Goal: Task Accomplishment & Management: Complete application form

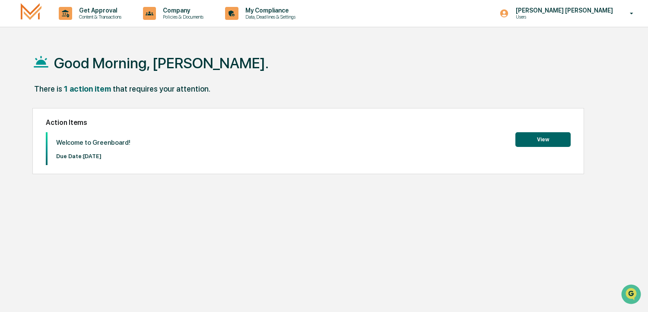
click at [546, 136] on button "View" at bounding box center [542, 139] width 55 height 15
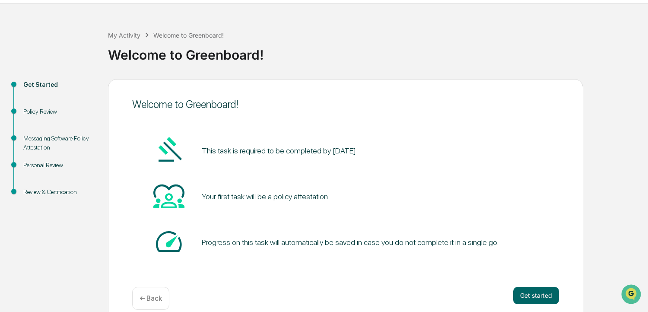
scroll to position [36, 0]
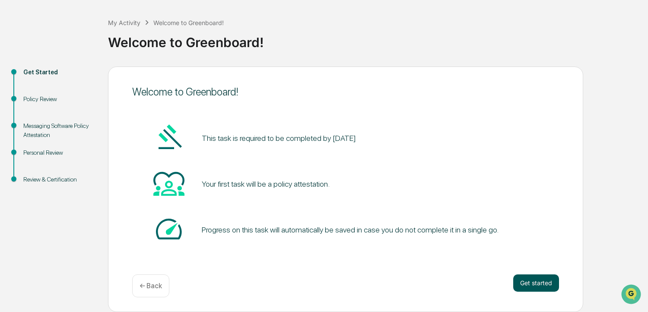
click at [533, 282] on button "Get started" at bounding box center [536, 282] width 46 height 17
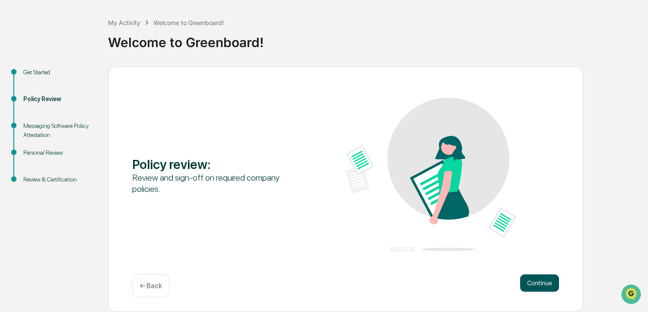
click at [532, 283] on button "Continue" at bounding box center [539, 282] width 39 height 17
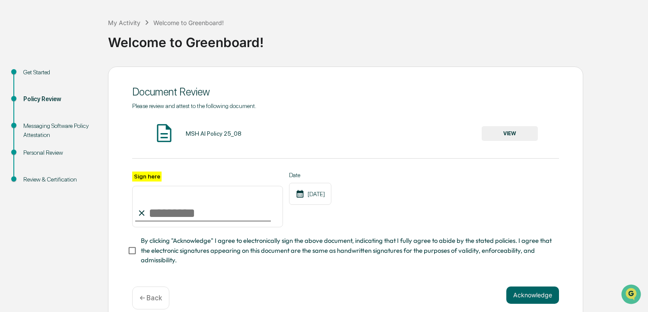
click at [159, 132] on img at bounding box center [164, 133] width 22 height 22
click at [505, 132] on button "VIEW" at bounding box center [510, 133] width 56 height 15
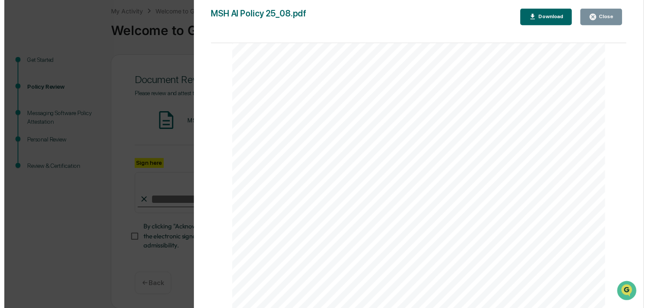
scroll to position [51, 0]
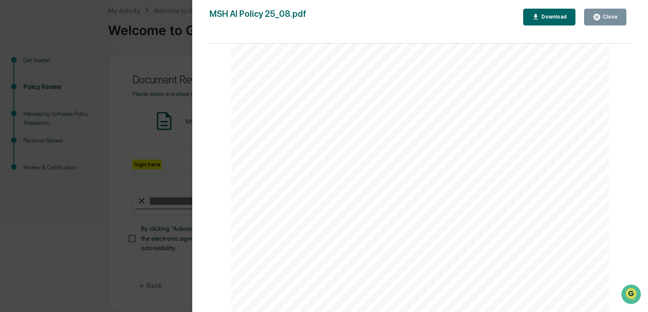
click at [600, 19] on icon "button" at bounding box center [597, 17] width 6 height 6
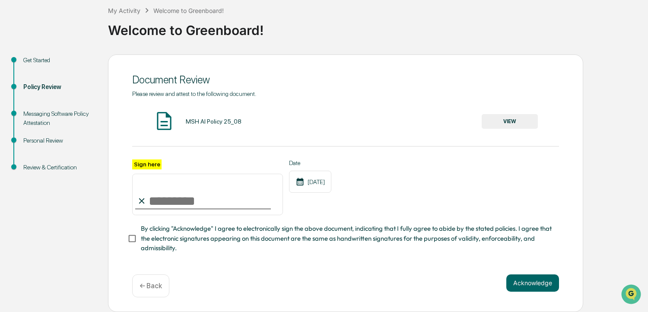
click at [152, 200] on input "Sign here" at bounding box center [207, 194] width 151 height 41
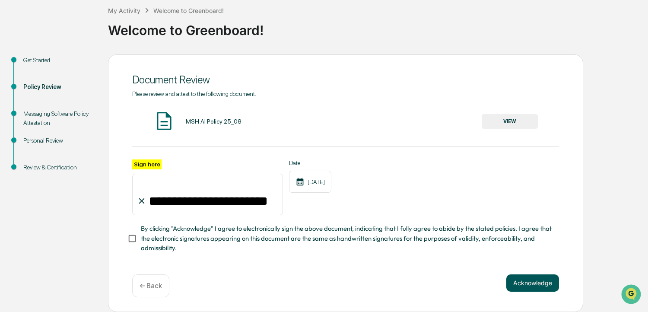
type input "**********"
click at [536, 285] on button "Acknowledge" at bounding box center [532, 282] width 53 height 17
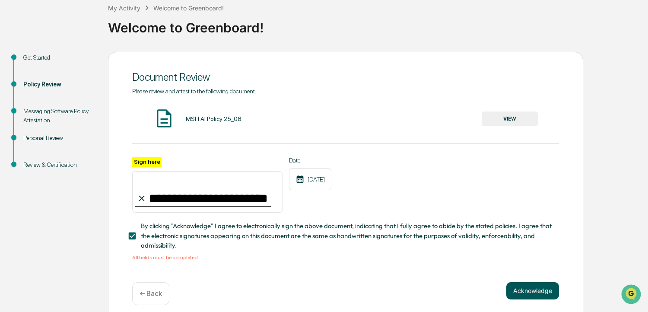
click at [527, 293] on button "Acknowledge" at bounding box center [532, 290] width 53 height 17
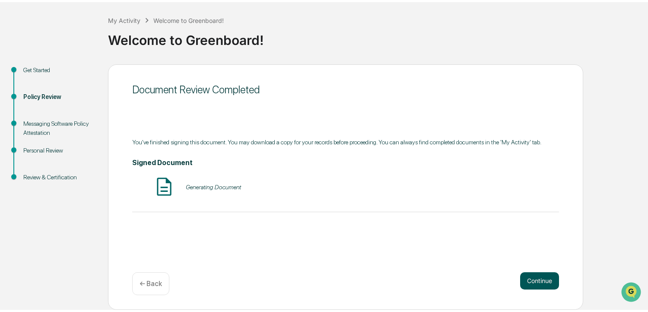
scroll to position [36, 0]
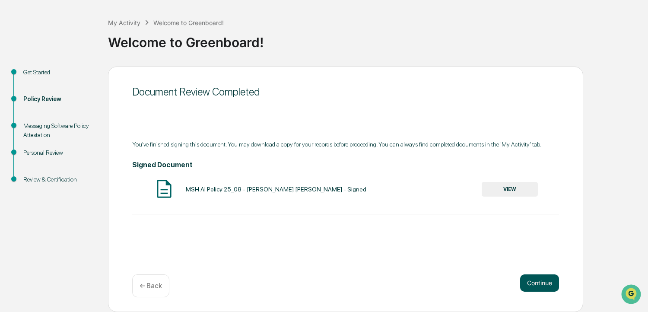
click at [546, 285] on button "Continue" at bounding box center [539, 282] width 39 height 17
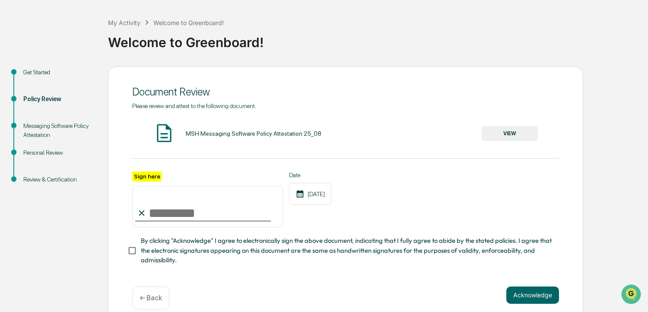
click at [508, 131] on button "VIEW" at bounding box center [510, 133] width 56 height 15
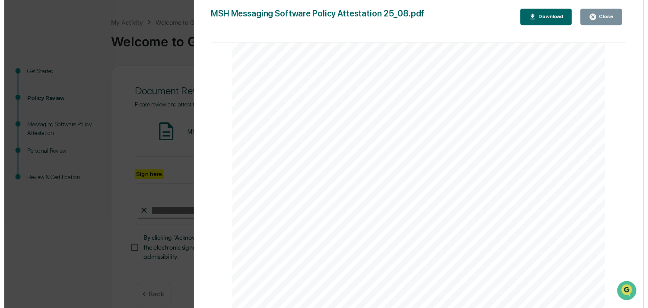
scroll to position [51, 0]
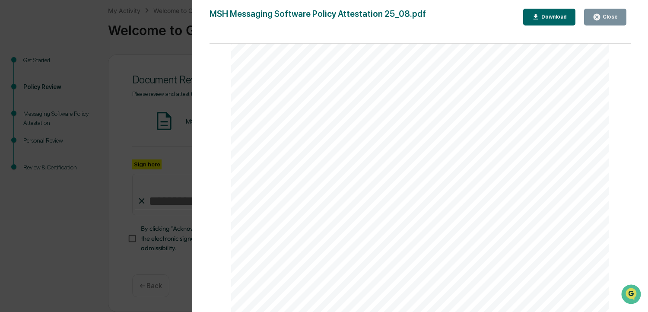
click at [602, 14] on div "Close" at bounding box center [609, 17] width 17 height 6
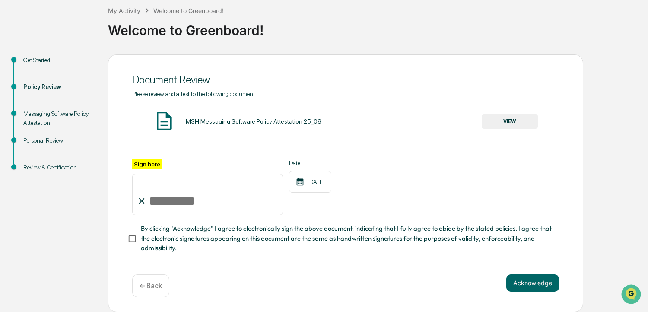
click at [184, 197] on input "Sign here" at bounding box center [207, 194] width 151 height 41
type input "**********"
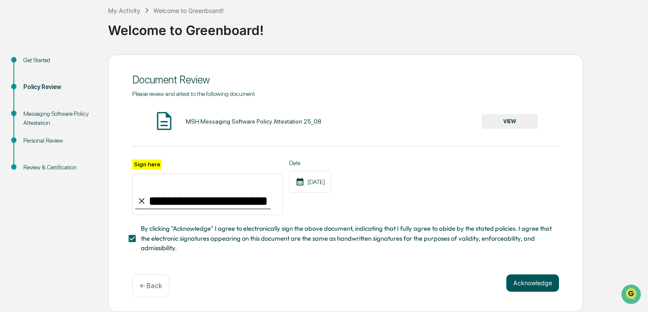
click at [549, 286] on button "Acknowledge" at bounding box center [532, 282] width 53 height 17
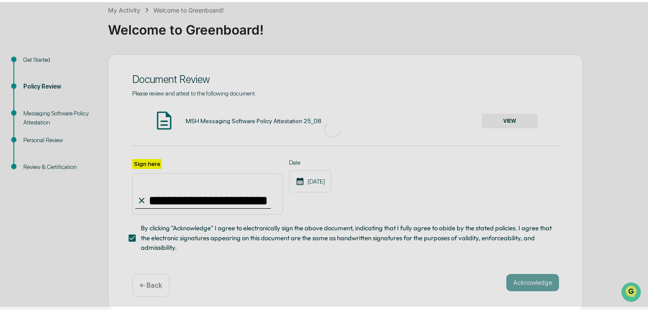
scroll to position [36, 0]
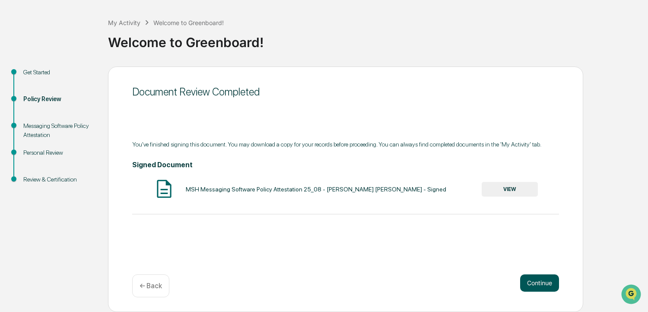
click at [537, 283] on button "Continue" at bounding box center [539, 282] width 39 height 17
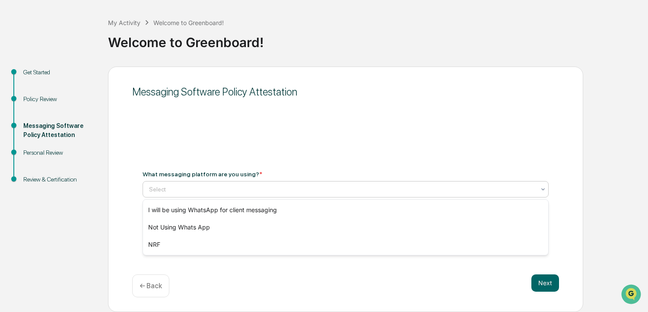
click at [534, 191] on div at bounding box center [342, 189] width 386 height 9
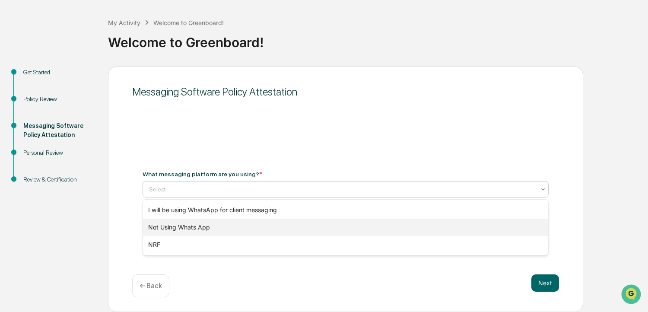
click at [189, 227] on div "Not Using Whats App" at bounding box center [345, 227] width 405 height 17
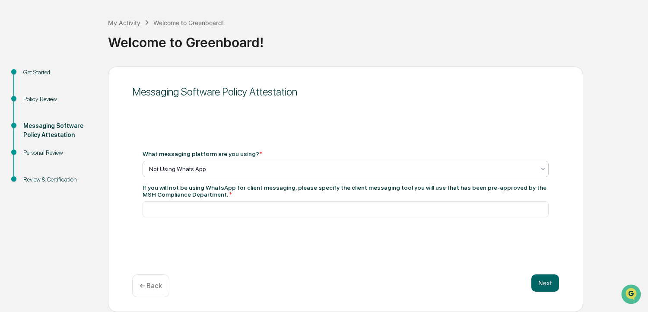
click at [544, 169] on icon at bounding box center [543, 168] width 7 height 7
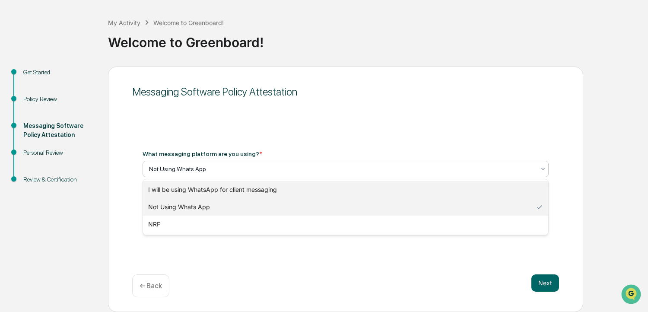
click at [231, 188] on div "I will be using WhatsApp for client messaging" at bounding box center [345, 189] width 405 height 17
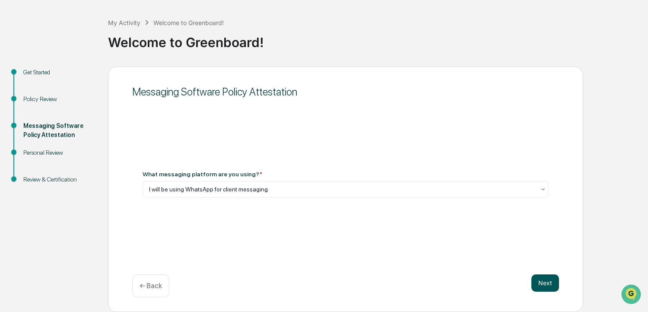
click at [543, 281] on button "Next" at bounding box center [545, 282] width 28 height 17
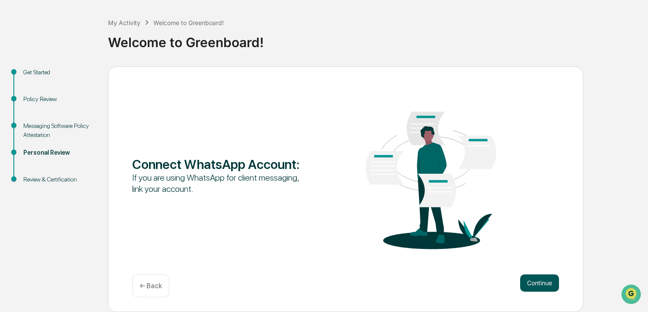
click at [536, 282] on button "Continue" at bounding box center [539, 282] width 39 height 17
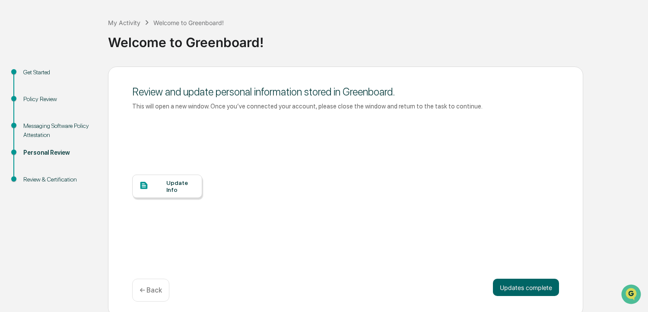
click at [166, 180] on div "Update Info" at bounding box center [180, 186] width 29 height 14
click at [527, 290] on button "Updates complete" at bounding box center [526, 287] width 66 height 17
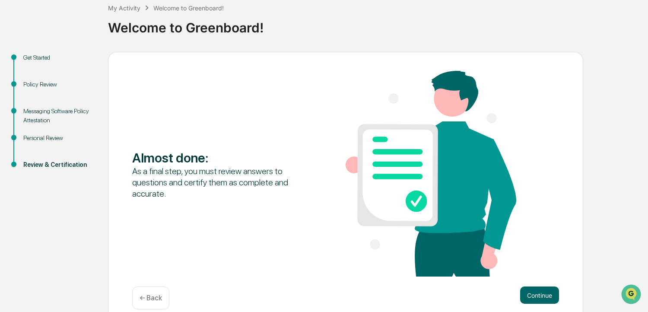
scroll to position [63, 0]
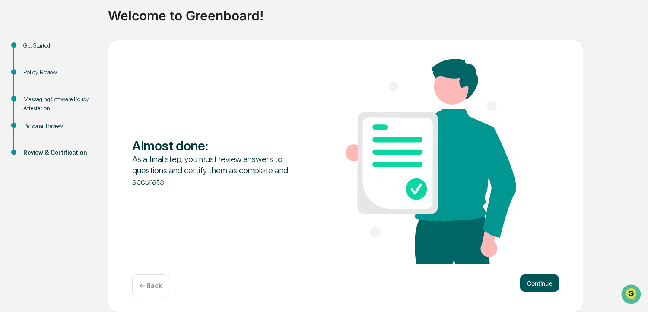
click at [534, 279] on button "Continue" at bounding box center [539, 282] width 39 height 17
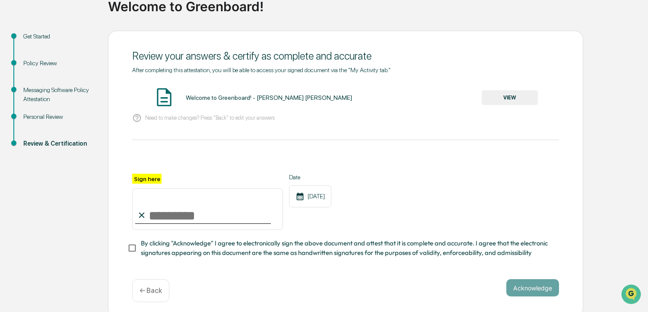
scroll to position [80, 0]
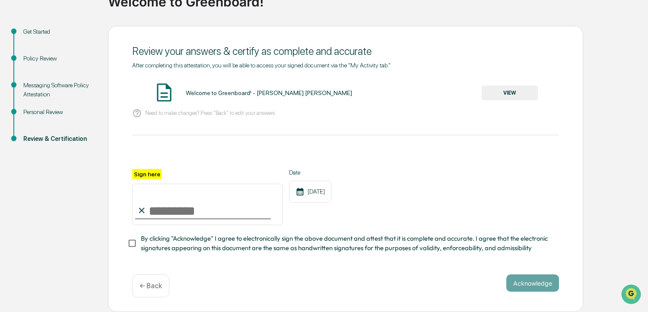
click at [519, 89] on button "VIEW" at bounding box center [510, 93] width 56 height 15
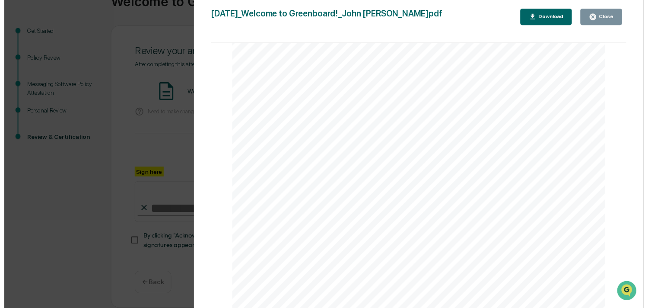
scroll to position [849, 0]
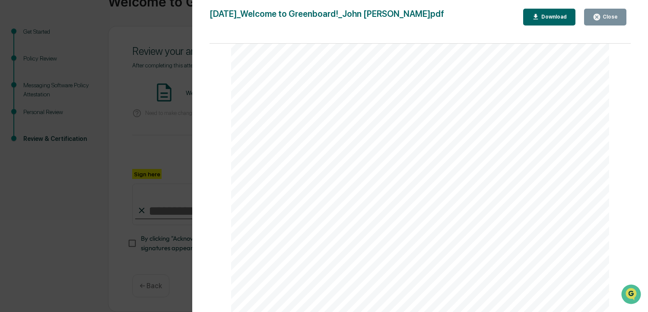
click at [600, 17] on icon "button" at bounding box center [597, 17] width 6 height 6
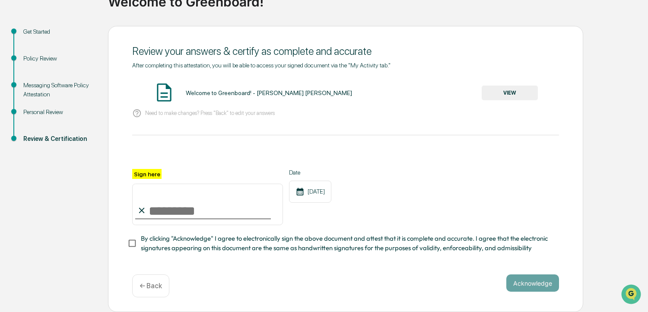
click at [231, 208] on input "Sign here" at bounding box center [207, 204] width 151 height 41
type input "**********"
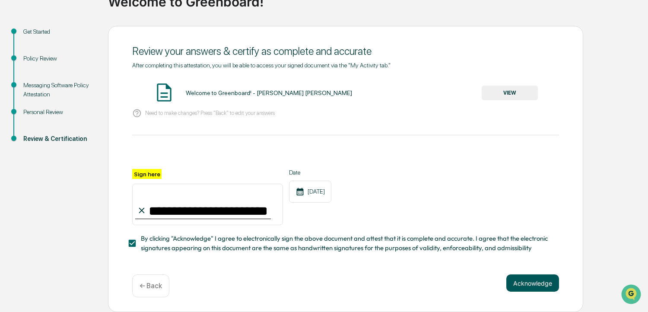
click at [523, 280] on button "Acknowledge" at bounding box center [532, 282] width 53 height 17
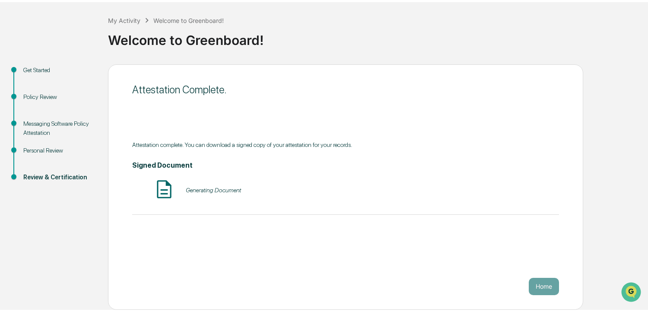
scroll to position [36, 0]
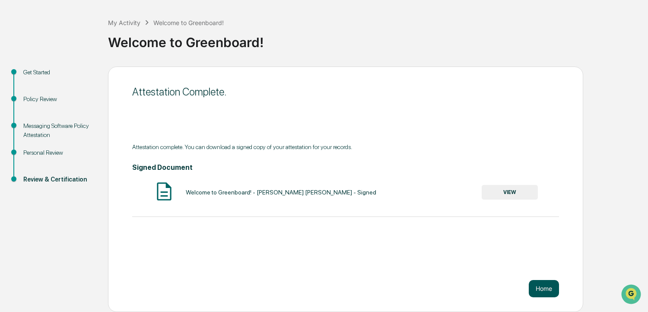
click at [554, 291] on button "Home" at bounding box center [544, 288] width 30 height 17
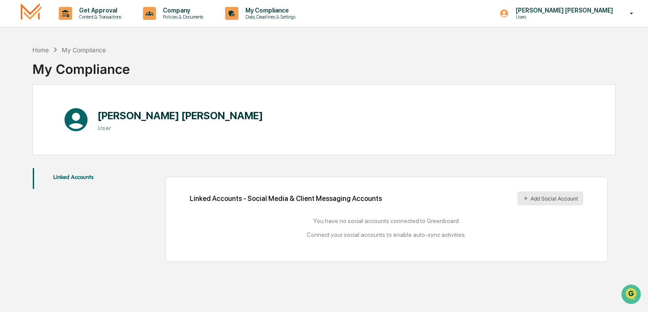
click at [542, 197] on button "Add Social Account" at bounding box center [551, 198] width 66 height 14
